Goal: Find contact information: Find contact information

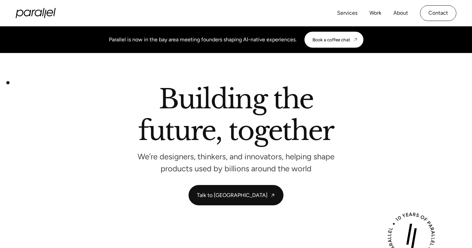
click at [0, 107] on html "Services Work About Careers Contact LinkedIn Twitter (X) Parallel is now in the…" at bounding box center [236, 124] width 472 height 248
click at [376, 14] on link "Work" at bounding box center [375, 13] width 12 height 10
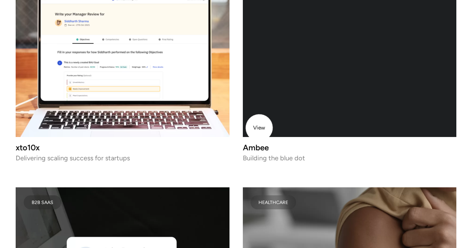
scroll to position [2384, 0]
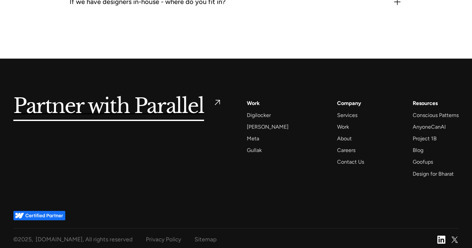
scroll to position [911, 0]
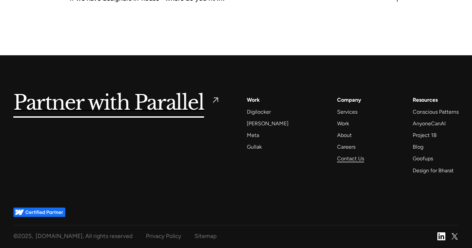
click at [337, 158] on div "Contact Us" at bounding box center [350, 158] width 27 height 9
